Goal: Task Accomplishment & Management: Manage account settings

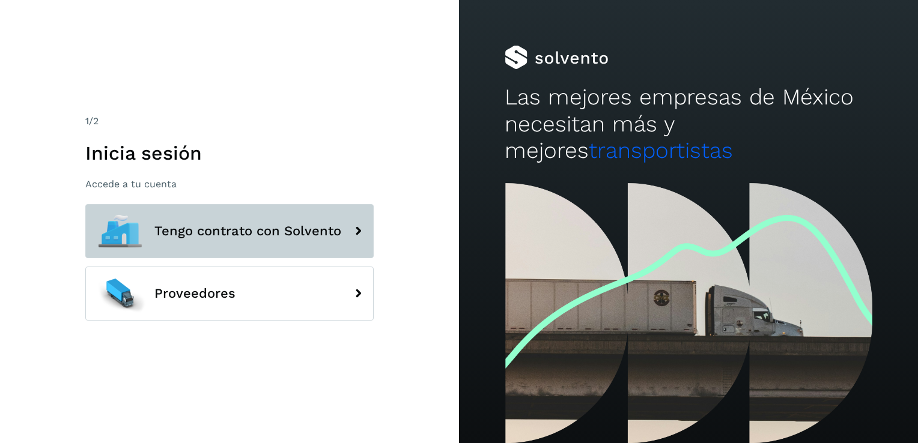
click at [291, 237] on span "Tengo contrato con Solvento" at bounding box center [247, 231] width 187 height 14
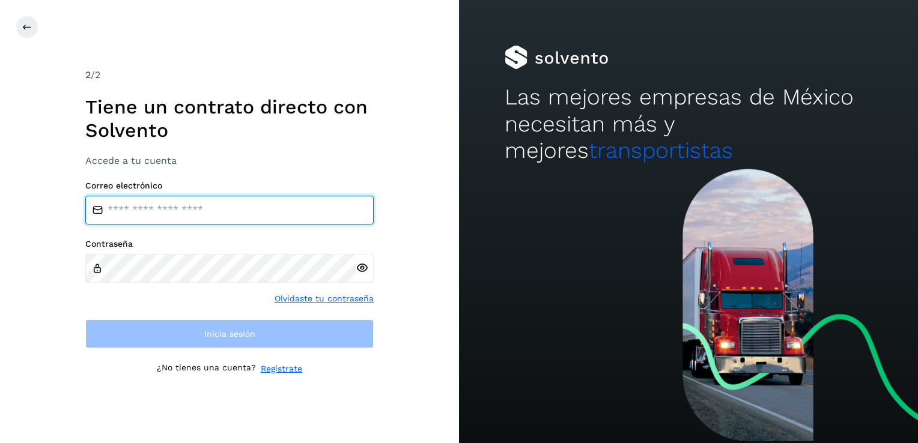
type input "**********"
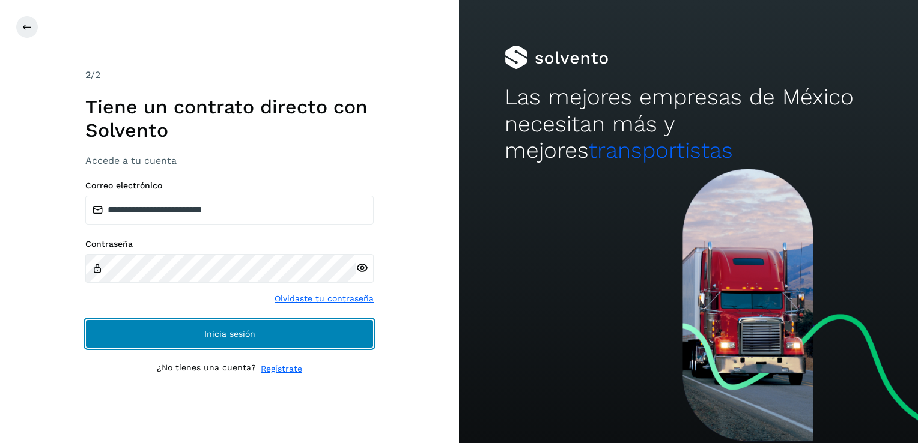
click at [247, 330] on span "Inicia sesión" at bounding box center [229, 334] width 51 height 8
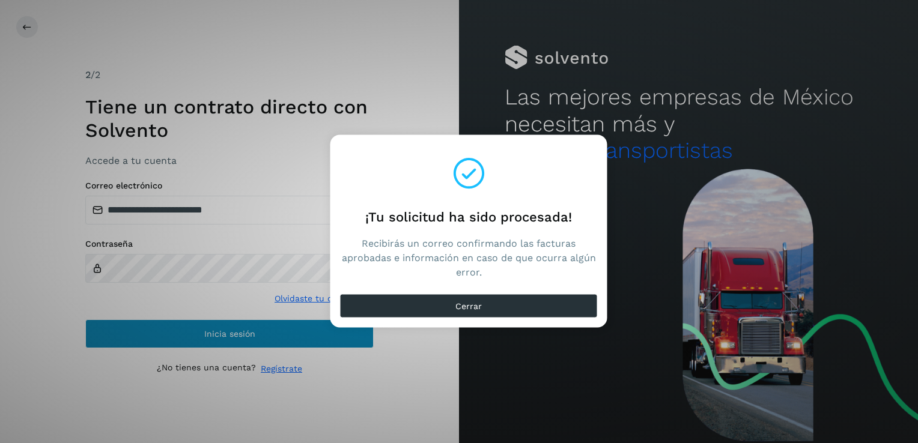
click at [246, 327] on div "¡Tu solicitud ha sido procesada! Recibirás un correo confirmando las facturas a…" at bounding box center [459, 221] width 918 height 443
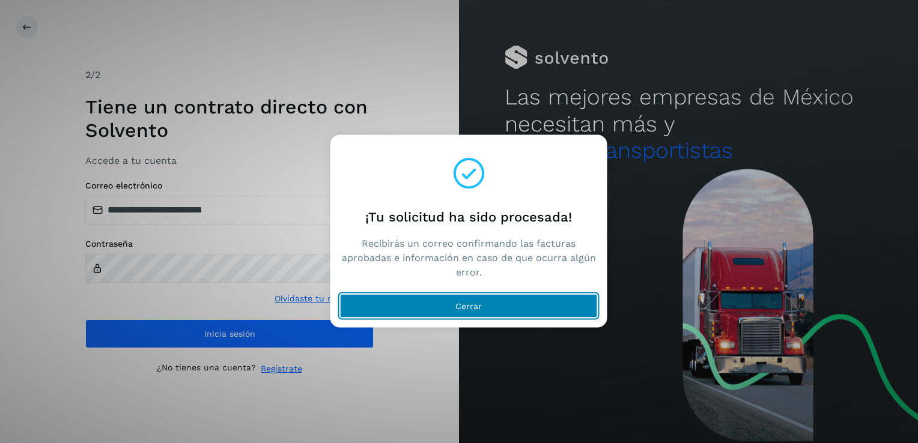
click at [483, 309] on button "Cerrar" at bounding box center [469, 306] width 258 height 24
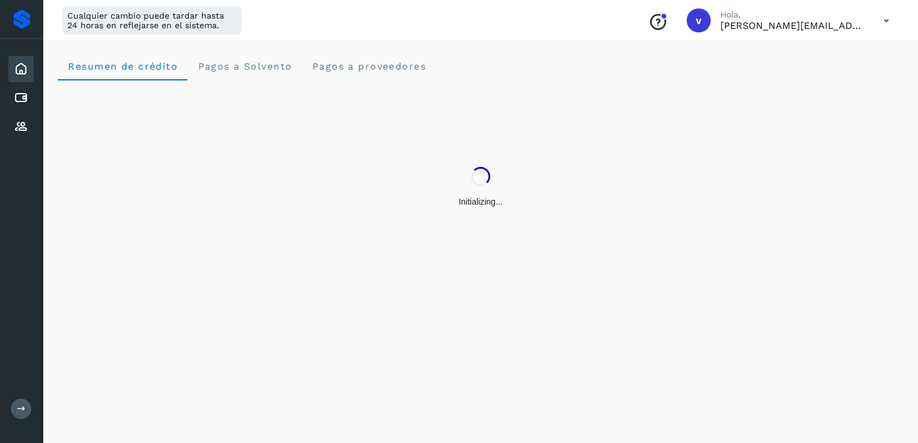
click at [886, 22] on icon at bounding box center [886, 20] width 25 height 25
click at [812, 85] on div "Cerrar sesión" at bounding box center [826, 77] width 143 height 23
